Goal: Task Accomplishment & Management: Complete application form

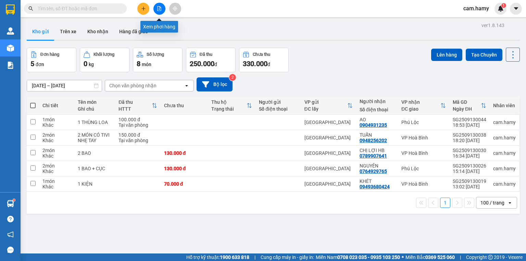
click at [158, 8] on icon "file-add" at bounding box center [159, 8] width 5 height 5
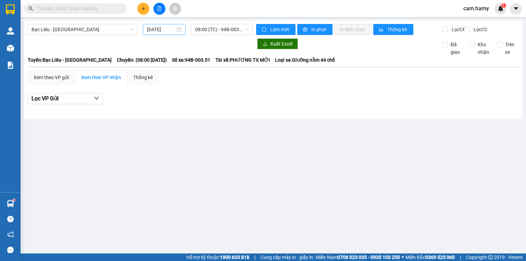
click at [166, 30] on input "[DATE]" at bounding box center [161, 30] width 28 height 8
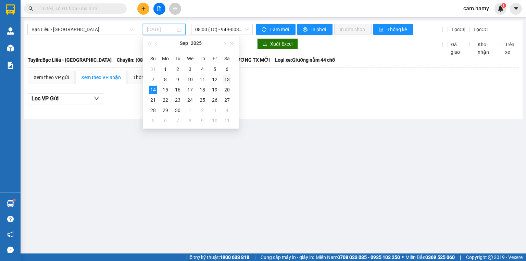
click at [225, 80] on div "13" at bounding box center [227, 79] width 8 height 8
type input "[DATE]"
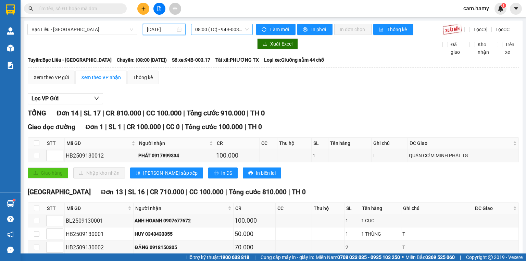
click at [213, 29] on span "08:00 (TC) - 94B-003.17" at bounding box center [222, 29] width 54 height 10
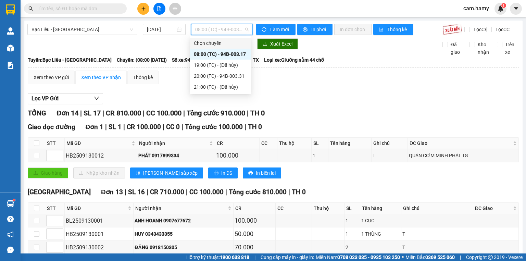
click at [290, 84] on div "Xem theo VP gửi Xem theo VP nhận Thống kê" at bounding box center [273, 78] width 491 height 14
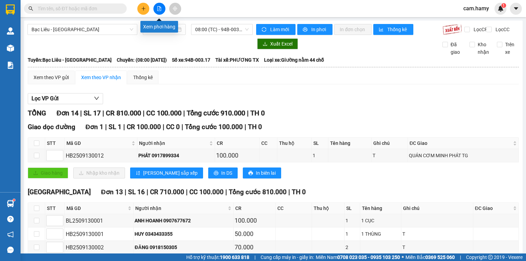
click at [159, 9] on icon "file-add" at bounding box center [159, 8] width 4 height 5
click at [208, 30] on span "08:00 (TC) - 94B-003.17" at bounding box center [222, 29] width 54 height 10
click at [145, 9] on icon "plus" at bounding box center [143, 8] width 5 height 5
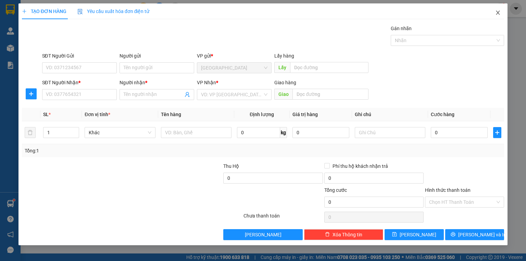
click at [494, 11] on span "Close" at bounding box center [497, 12] width 19 height 19
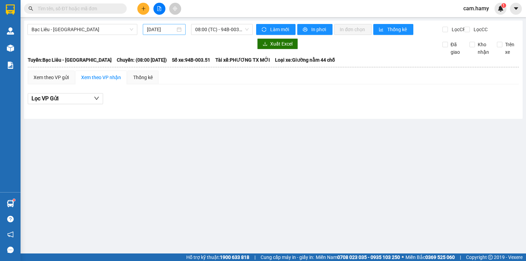
click at [164, 31] on input "[DATE]" at bounding box center [161, 30] width 28 height 8
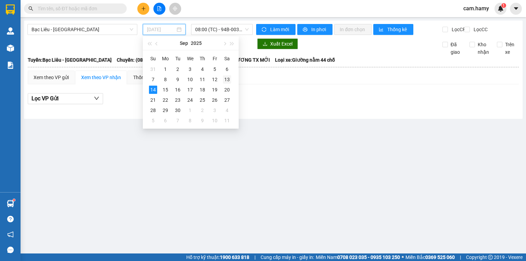
click at [225, 76] on div "13" at bounding box center [227, 79] width 8 height 8
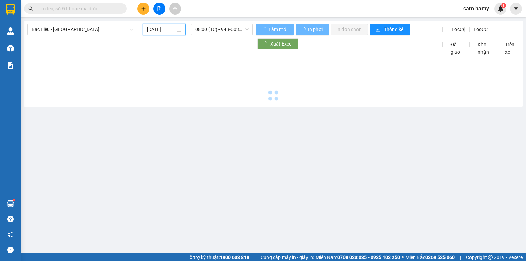
type input "[DATE]"
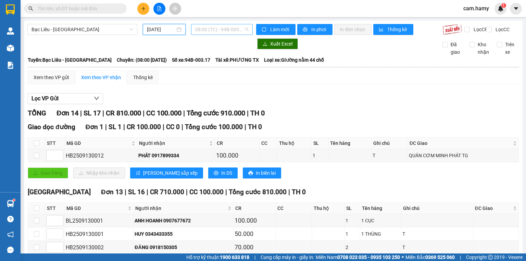
click at [211, 31] on span "08:00 (TC) - 94B-003.17" at bounding box center [222, 29] width 54 height 10
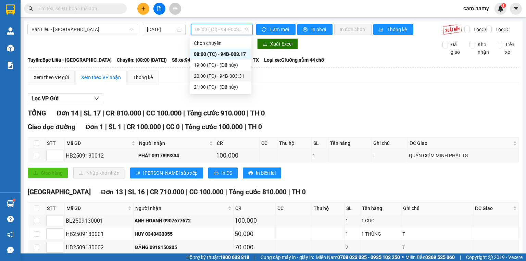
click at [228, 74] on div "20:00 (TC) - 94B-003.31" at bounding box center [220, 76] width 53 height 8
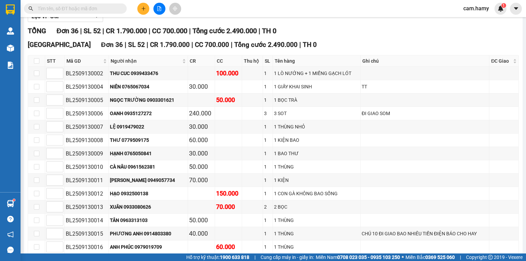
scroll to position [27, 0]
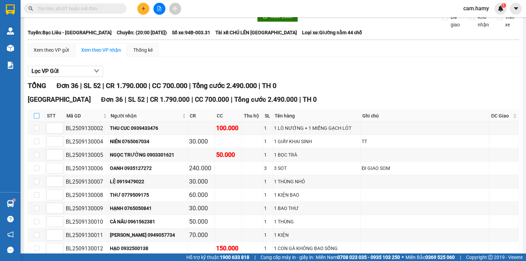
click at [36, 118] on input "checkbox" at bounding box center [36, 115] width 5 height 5
checkbox input "true"
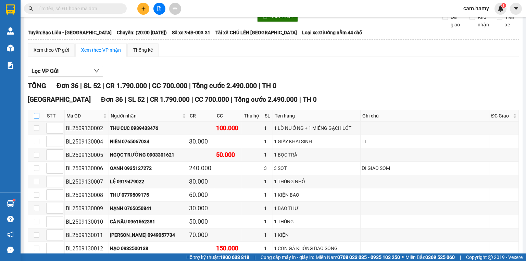
checkbox input "true"
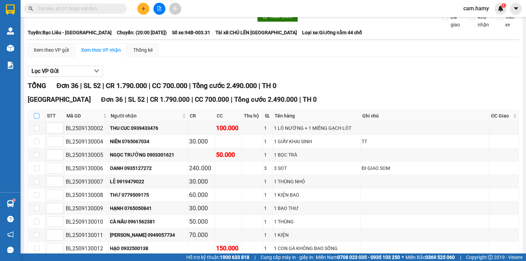
checkbox input "true"
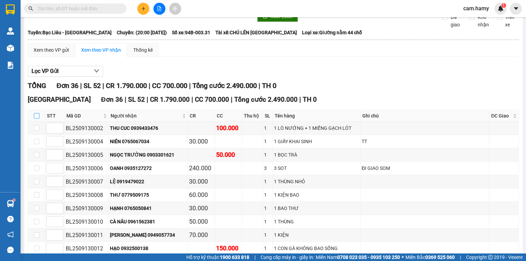
checkbox input "true"
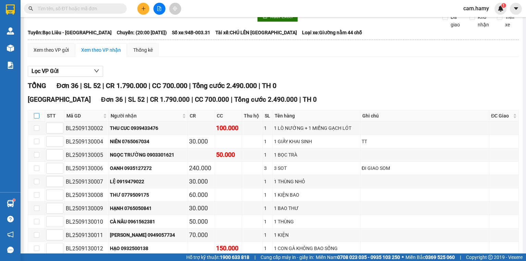
checkbox input "true"
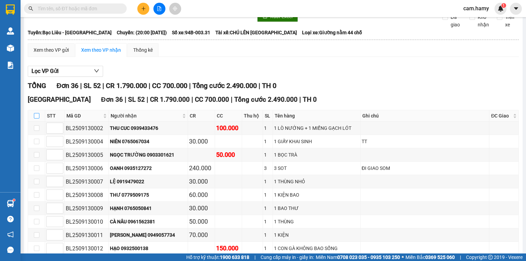
checkbox input "true"
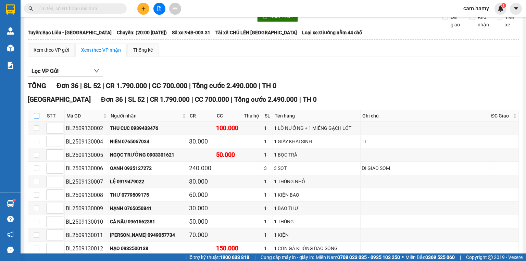
checkbox input "true"
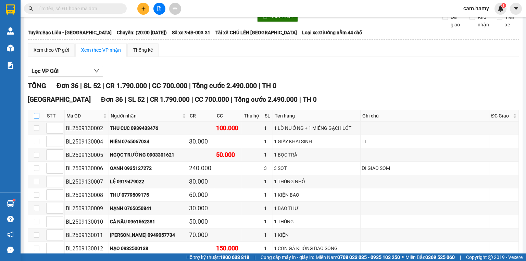
checkbox input "true"
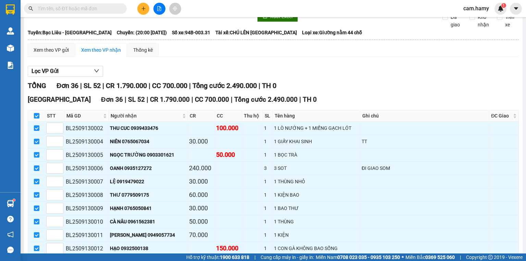
scroll to position [0, 0]
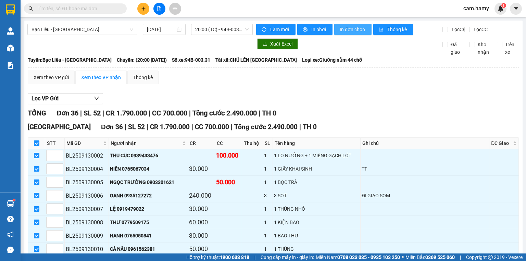
click at [346, 30] on span "In đơn chọn" at bounding box center [353, 30] width 26 height 8
click at [145, 7] on icon "plus" at bounding box center [143, 8] width 5 height 5
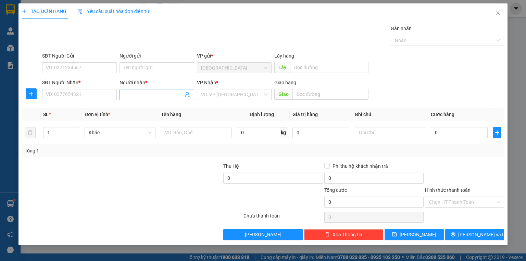
click at [134, 91] on input "Người nhận *" at bounding box center [154, 95] width 60 height 8
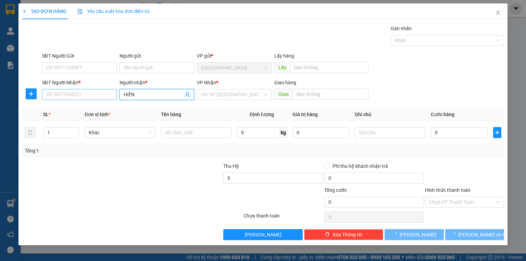
type input "HIỀN"
click at [79, 94] on input "SĐT Người Nhận *" at bounding box center [79, 94] width 75 height 11
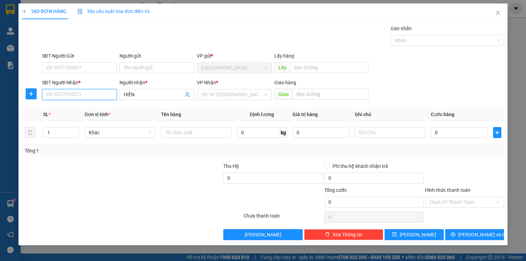
click at [82, 93] on input "SĐT Người Nhận *" at bounding box center [79, 94] width 75 height 11
type input "0788842265"
click at [86, 109] on div "0788842265 - HIỀN" at bounding box center [79, 108] width 66 height 8
type input "HIỀN"
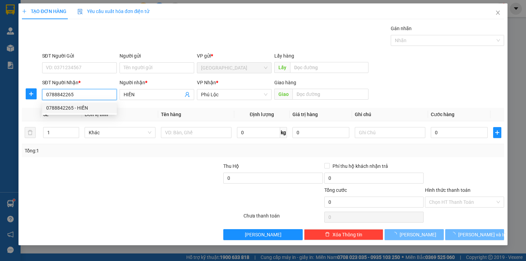
type input "400.000"
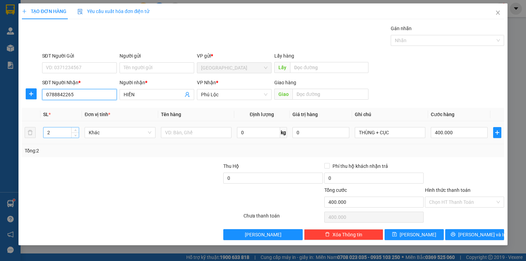
type input "0788842265"
click at [55, 135] on input "2" at bounding box center [60, 132] width 35 height 10
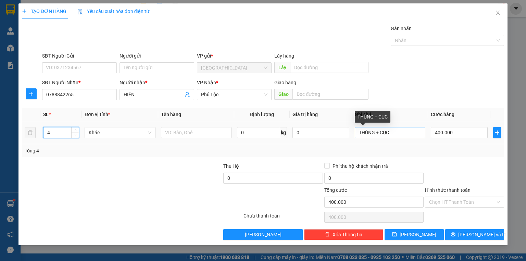
type input "4"
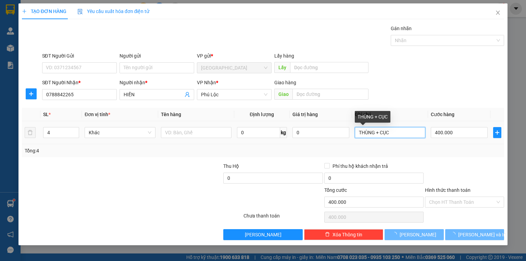
click at [394, 131] on input "THÙNG + CỤC" at bounding box center [390, 132] width 71 height 11
type input "0"
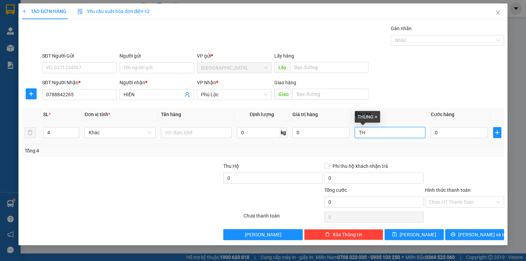
type input "T"
type input "4 KIỆN"
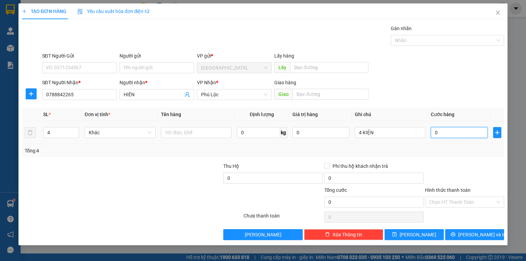
click at [455, 134] on input "0" at bounding box center [459, 132] width 57 height 11
type input "1"
type input "15"
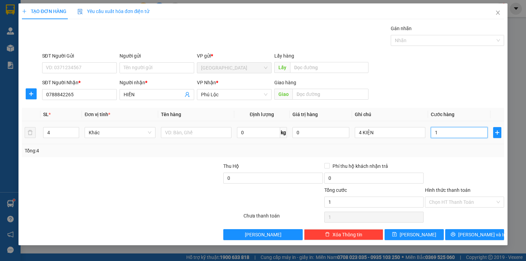
type input "15"
type input "150"
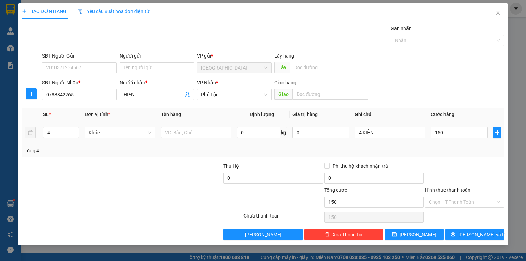
type input "150.000"
click at [455, 143] on td "150.000" at bounding box center [459, 132] width 62 height 23
click at [450, 189] on label "Hình thức thanh toán" at bounding box center [448, 189] width 46 height 5
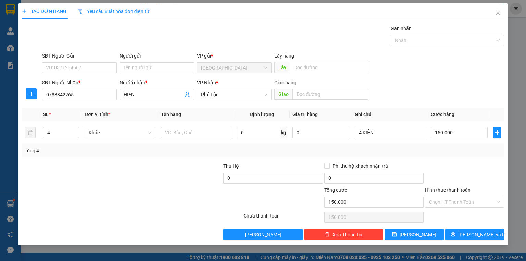
click at [450, 197] on input "Hình thức thanh toán" at bounding box center [462, 202] width 66 height 10
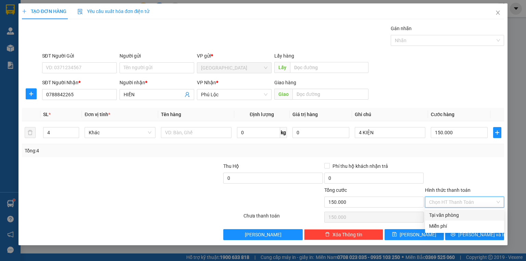
click at [457, 212] on div "Tại văn phòng" at bounding box center [464, 215] width 71 height 8
type input "0"
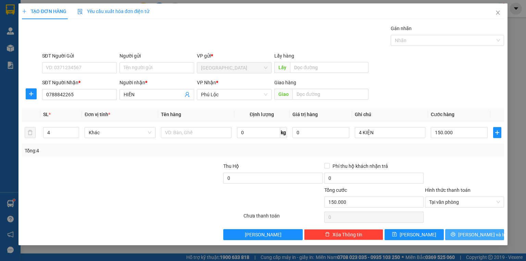
click at [455, 234] on icon "printer" at bounding box center [452, 234] width 5 height 5
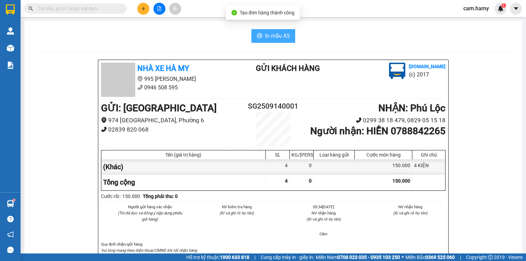
click at [272, 36] on span "In mẫu A5" at bounding box center [277, 35] width 25 height 9
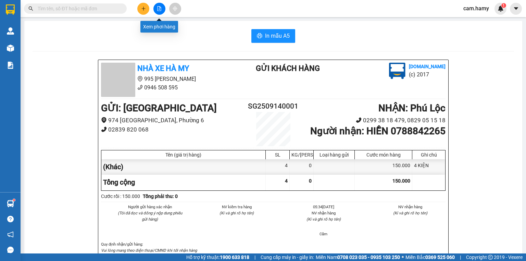
click at [158, 6] on icon "file-add" at bounding box center [159, 8] width 4 height 5
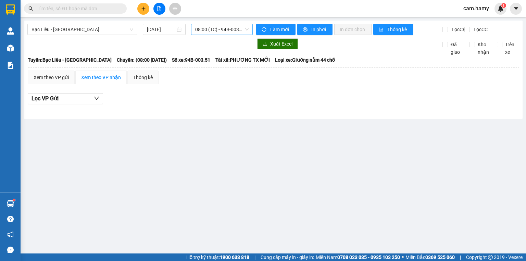
click at [222, 30] on span "08:00 (TC) - 94B-003.51" at bounding box center [222, 29] width 54 height 10
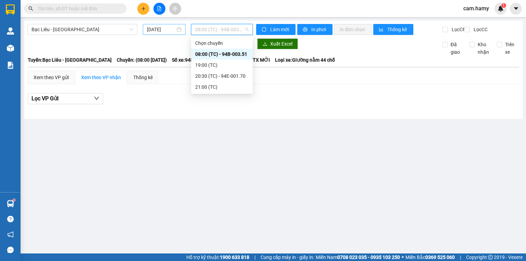
click at [174, 31] on input "[DATE]" at bounding box center [161, 30] width 28 height 8
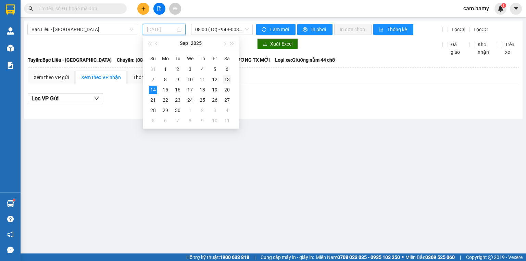
click at [228, 79] on div "13" at bounding box center [227, 79] width 8 height 8
type input "[DATE]"
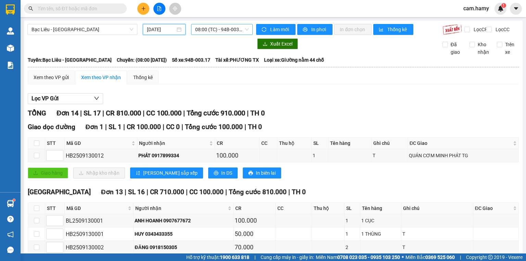
click at [215, 31] on span "08:00 (TC) - 94B-003.17" at bounding box center [222, 29] width 54 height 10
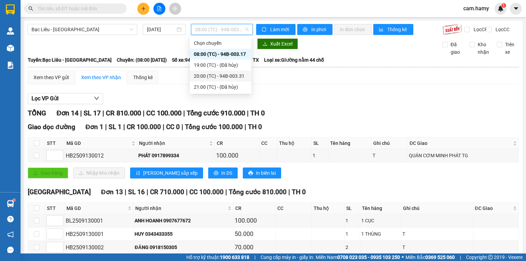
click at [229, 77] on div "20:00 (TC) - 94B-003.31" at bounding box center [220, 76] width 53 height 8
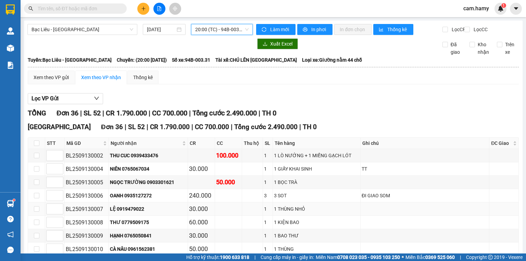
scroll to position [82, 0]
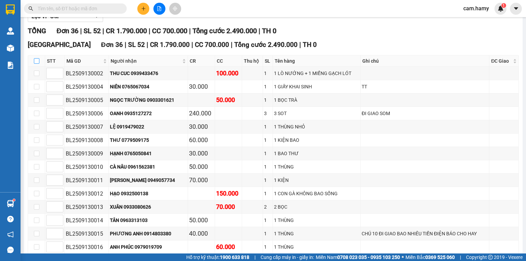
click at [37, 64] on input "checkbox" at bounding box center [36, 60] width 5 height 5
checkbox input "true"
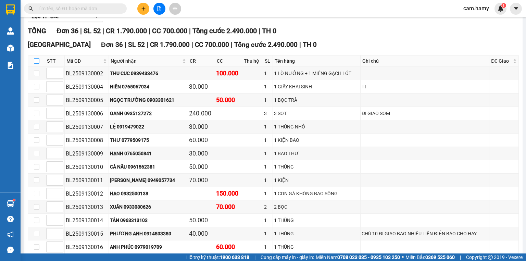
checkbox input "true"
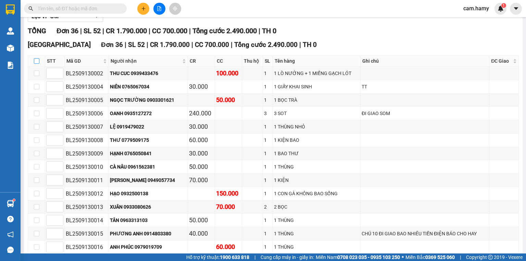
checkbox input "true"
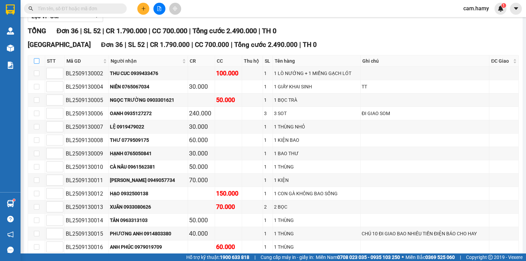
checkbox input "true"
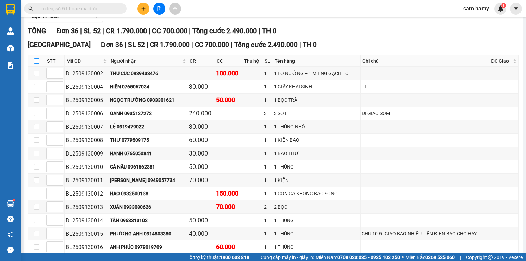
checkbox input "true"
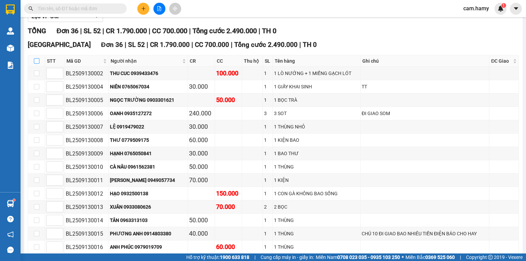
checkbox input "true"
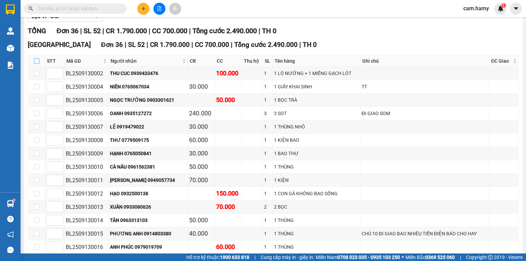
checkbox input "true"
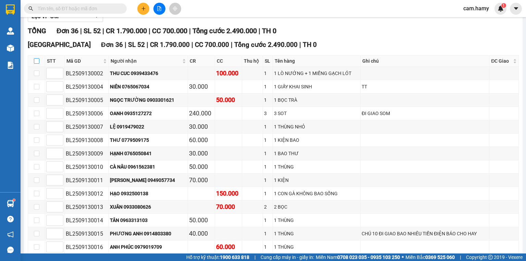
checkbox input "true"
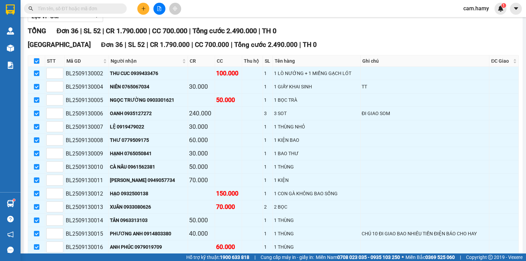
scroll to position [0, 0]
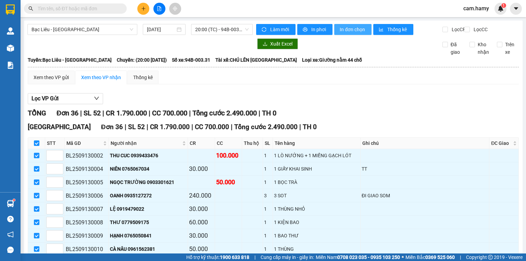
click at [351, 28] on span "In đơn chọn" at bounding box center [353, 30] width 26 height 8
click at [341, 28] on span "In đơn chọn" at bounding box center [353, 30] width 26 height 8
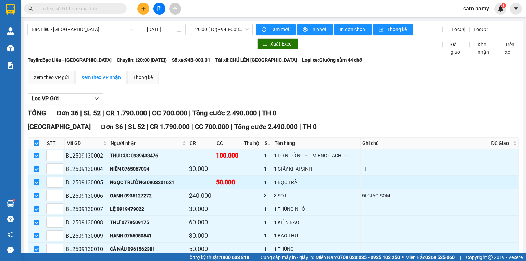
click at [424, 185] on td at bounding box center [424, 182] width 129 height 13
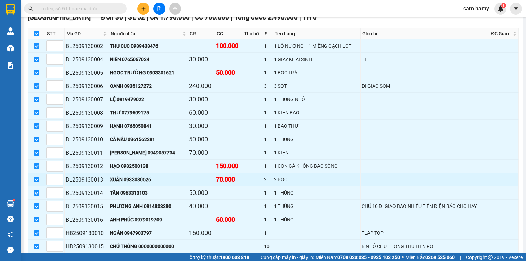
scroll to position [192, 0]
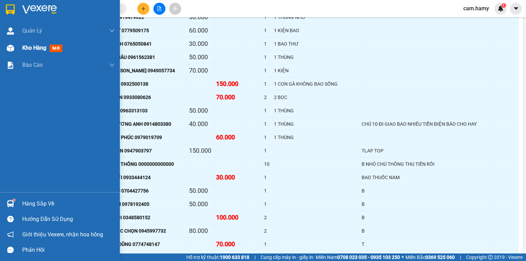
drag, startPoint x: 31, startPoint y: 48, endPoint x: 29, endPoint y: 52, distance: 4.9
click at [30, 50] on span "Kho hàng" at bounding box center [34, 47] width 24 height 7
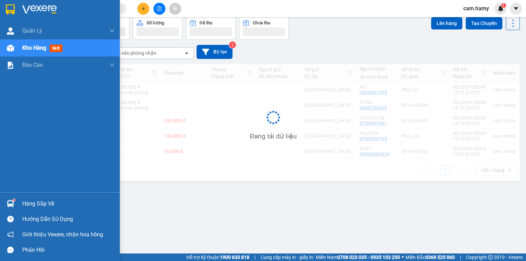
scroll to position [31, 0]
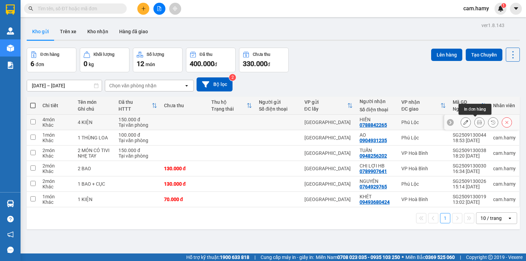
click at [477, 124] on icon at bounding box center [479, 122] width 5 height 5
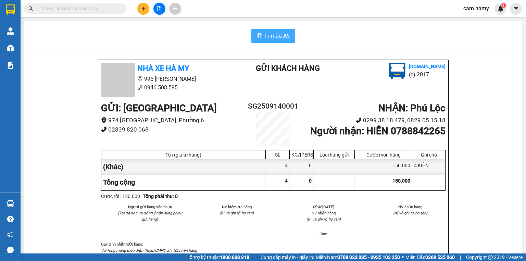
click at [272, 35] on span "In mẫu A5" at bounding box center [277, 35] width 25 height 9
click at [145, 4] on button at bounding box center [143, 9] width 12 height 12
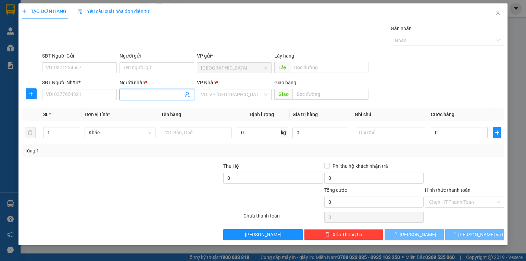
click at [136, 91] on input "Người nhận *" at bounding box center [154, 95] width 60 height 8
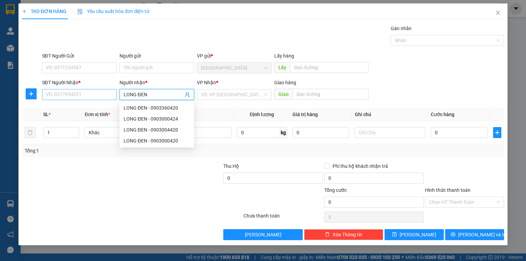
type input "LONG ĐEN"
click at [88, 97] on input "SĐT Người Nhận *" at bounding box center [79, 94] width 75 height 11
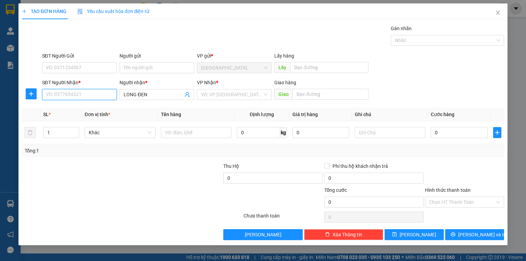
click at [88, 97] on input "SĐT Người Nhận *" at bounding box center [79, 94] width 75 height 11
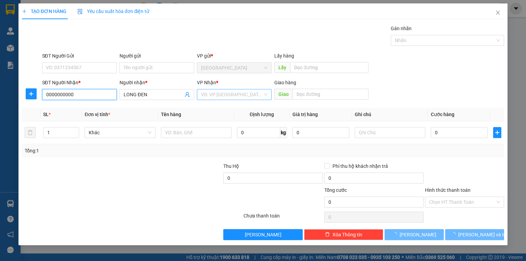
type input "0000000000"
click at [218, 92] on input "search" at bounding box center [232, 94] width 62 height 10
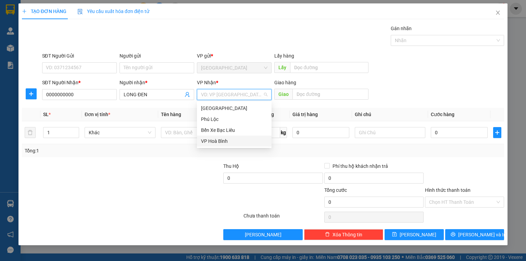
click at [222, 140] on div "VP Hoà Bình" at bounding box center [234, 141] width 66 height 8
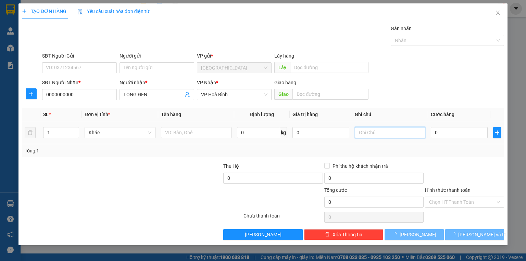
click at [379, 134] on input "text" at bounding box center [390, 132] width 71 height 11
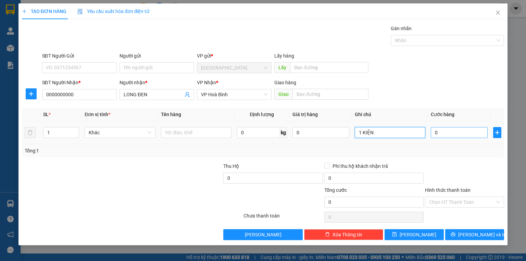
type input "1 KIỆN"
click at [460, 130] on input "0" at bounding box center [459, 132] width 57 height 11
type input "5"
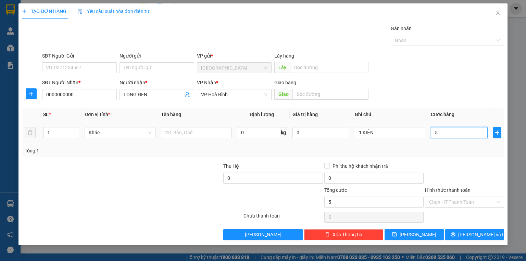
type input "50"
type input "50.000"
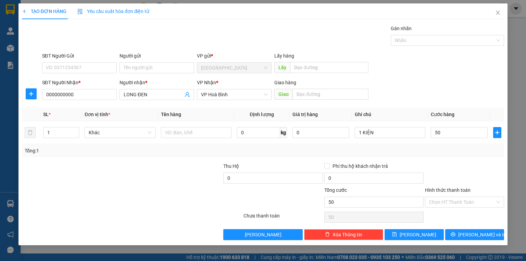
type input "50.000"
click at [441, 157] on div "Transit Pickup Surcharge Ids Transit Deliver Surcharge Ids Transit Deliver Surc…" at bounding box center [263, 132] width 482 height 215
click at [472, 233] on span "[PERSON_NAME] và In" at bounding box center [482, 235] width 48 height 8
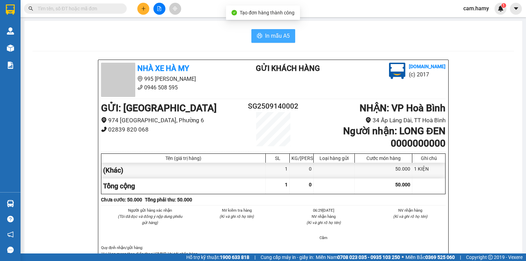
click at [272, 35] on span "In mẫu A5" at bounding box center [277, 35] width 25 height 9
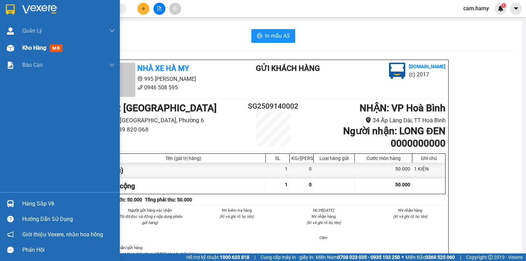
click at [28, 47] on span "Kho hàng" at bounding box center [34, 47] width 24 height 7
